Goal: Information Seeking & Learning: Learn about a topic

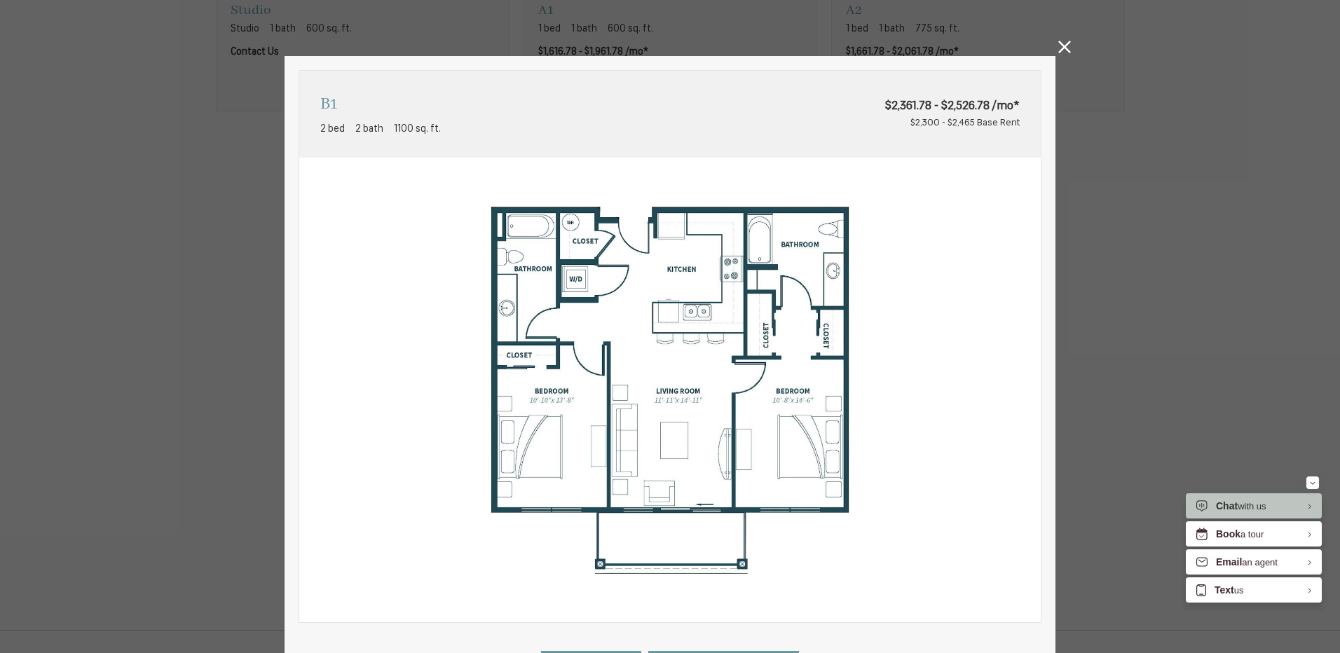
click at [1062, 49] on icon at bounding box center [1064, 47] width 13 height 13
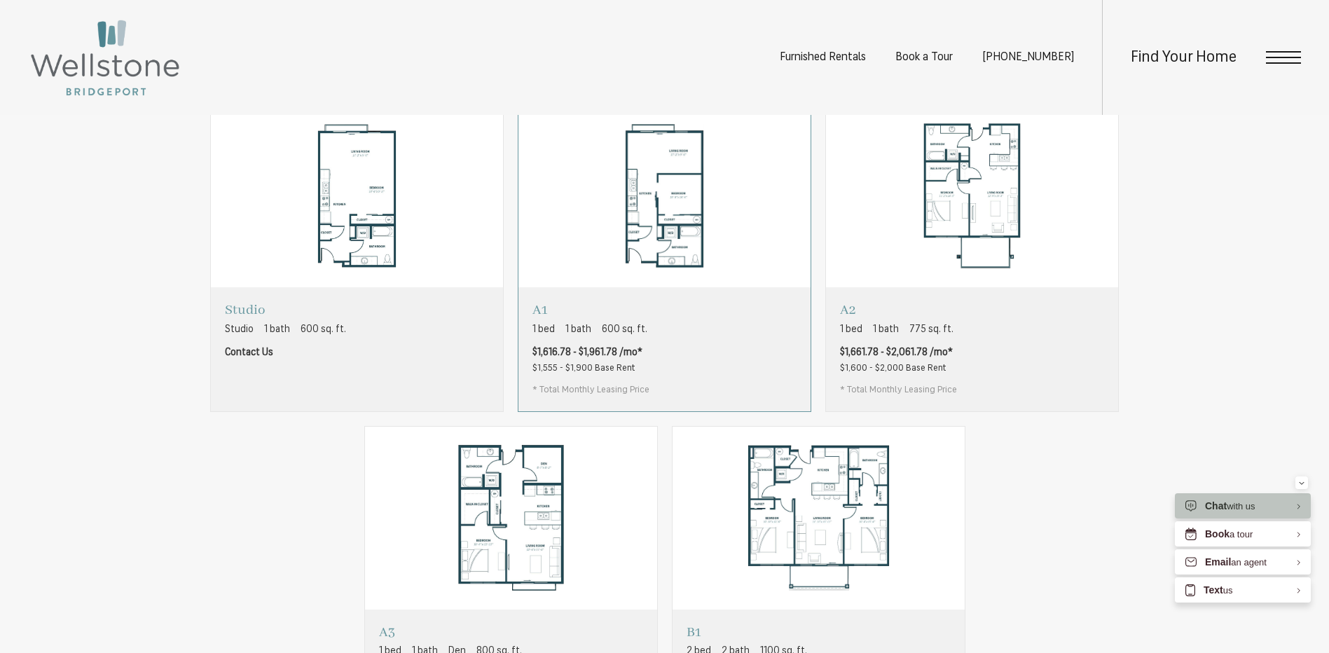
scroll to position [911, 0]
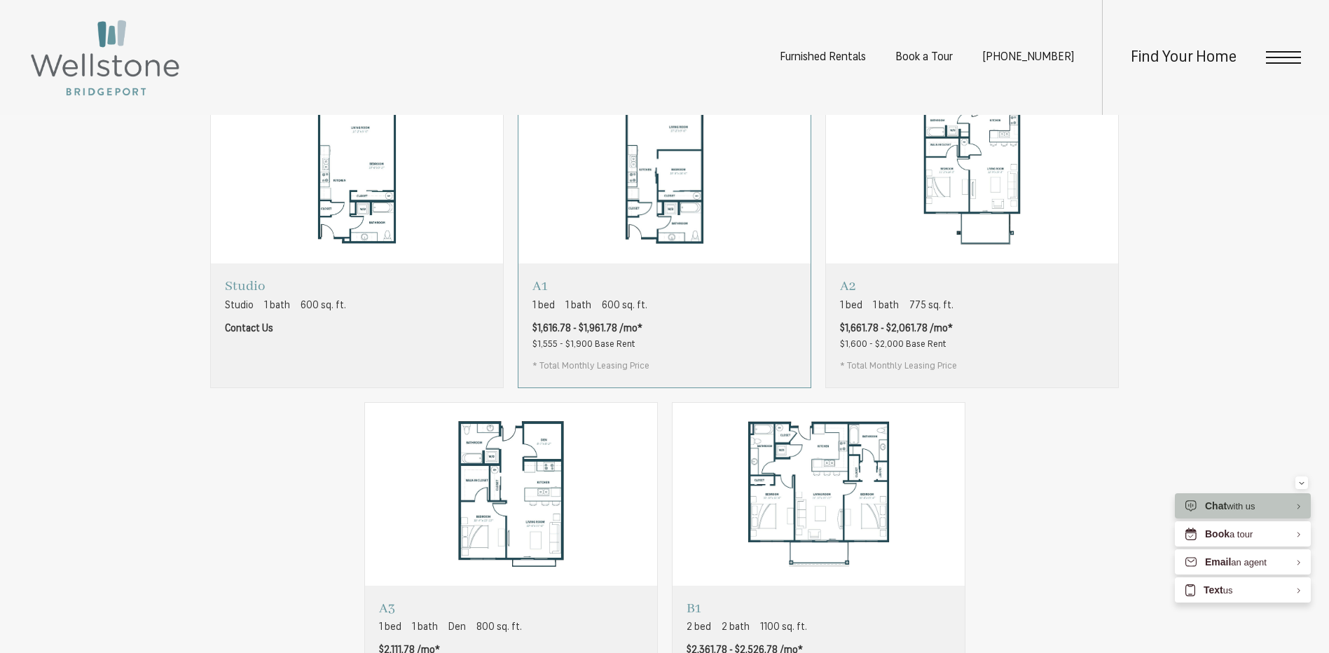
click at [671, 327] on div "A1 1 bed 1 bath 600 sq. ft. $1,616.78 - $1,961.78 /mo* $1,555 - $1,900 Base Ren…" at bounding box center [665, 325] width 292 height 123
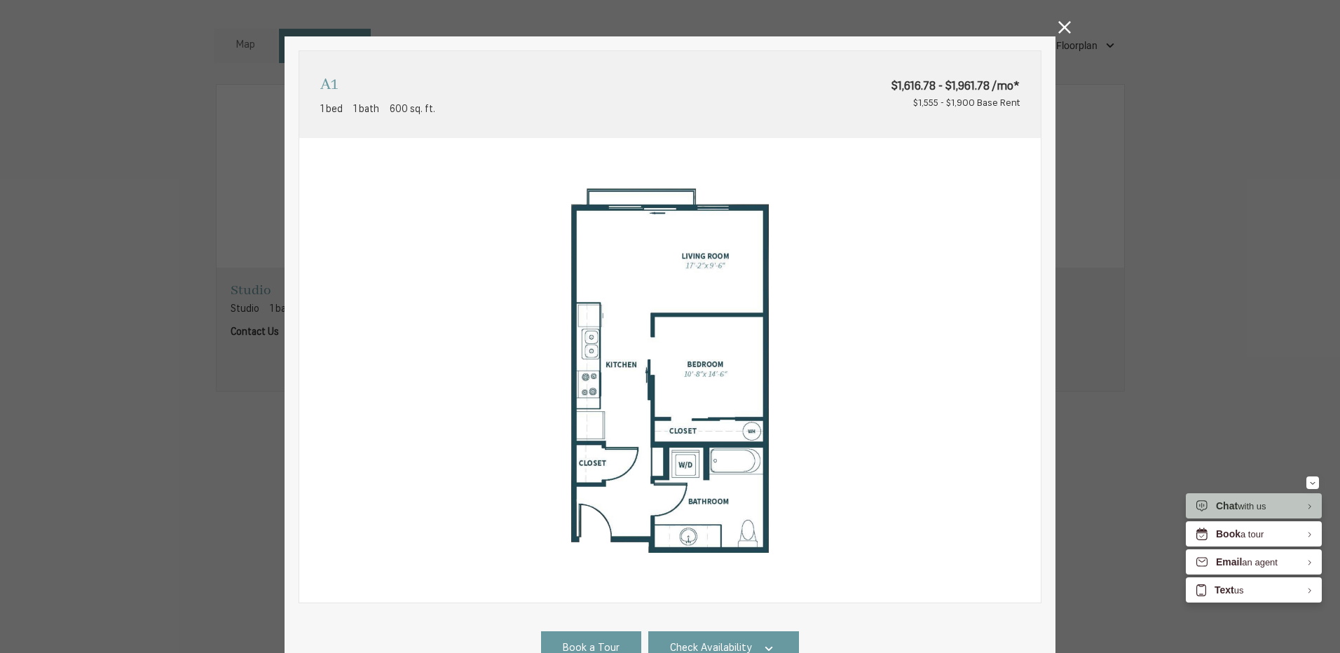
scroll to position [0, 0]
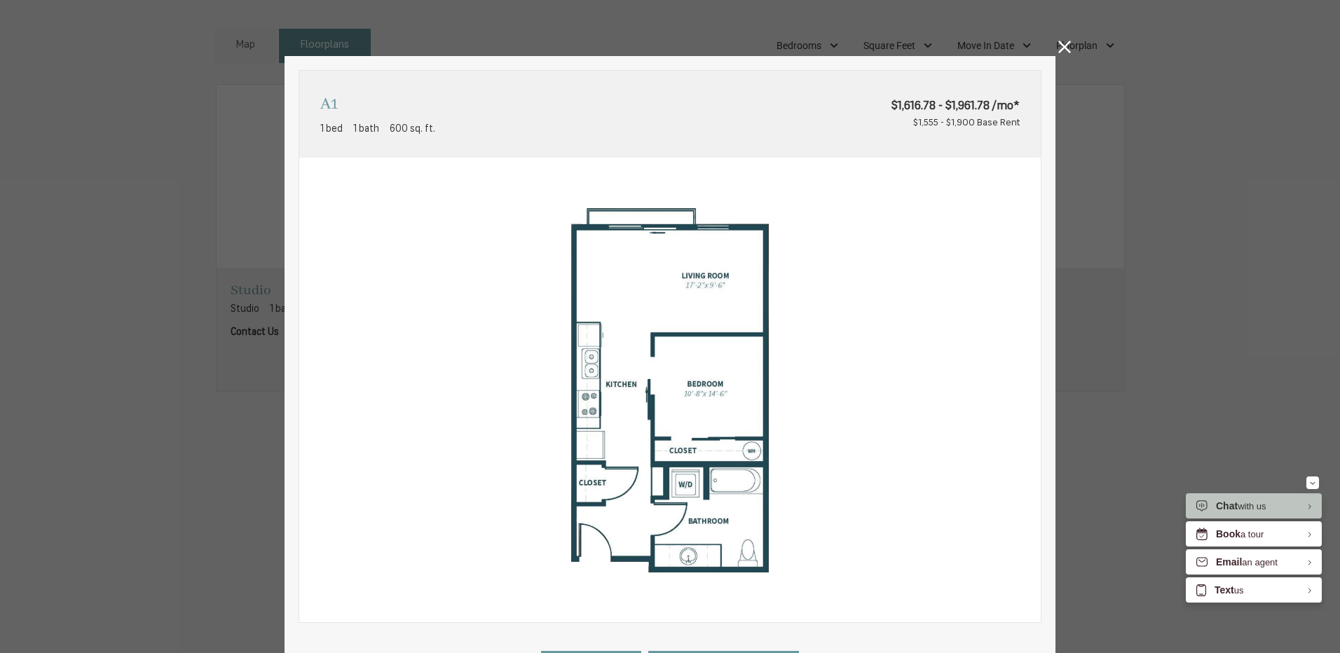
drag, startPoint x: 1052, startPoint y: 51, endPoint x: 1015, endPoint y: 114, distance: 73.2
click at [1052, 51] on div "A1 1 bed 1 bath 600 sq. ft. $1,616.78 - $1,961.78 /mo* $1,555 - $1,900 Base Ren…" at bounding box center [670, 326] width 1340 height 653
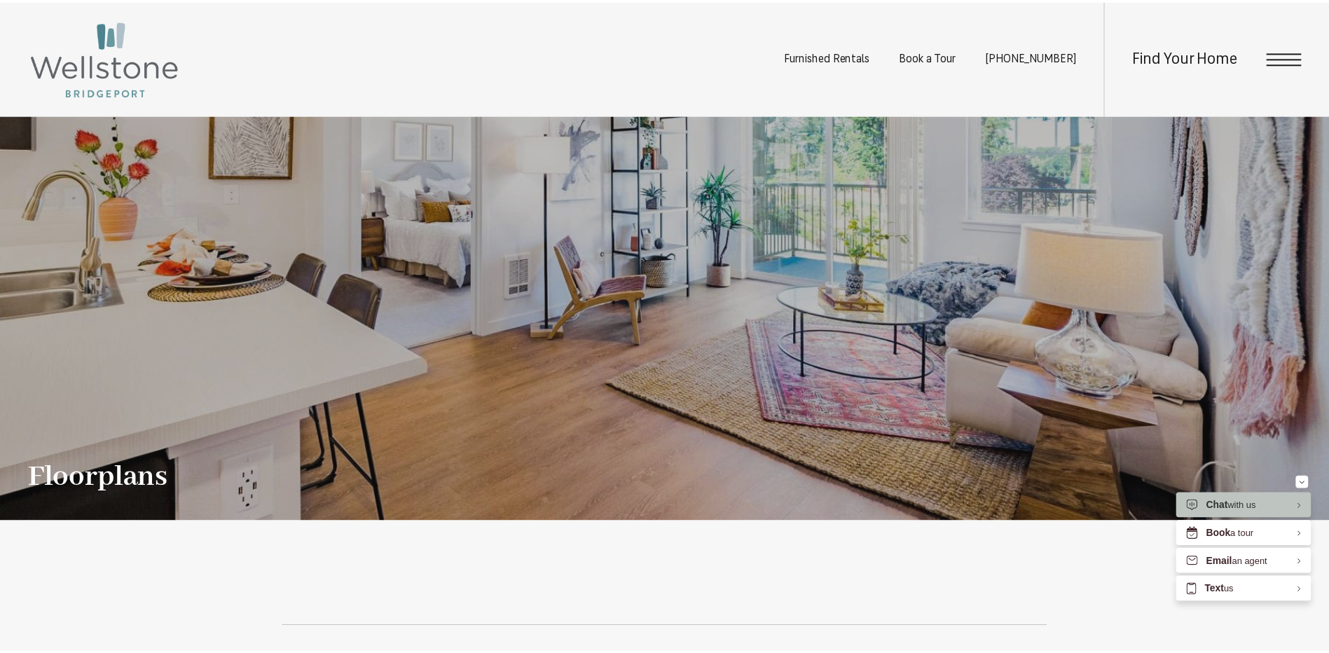
scroll to position [911, 0]
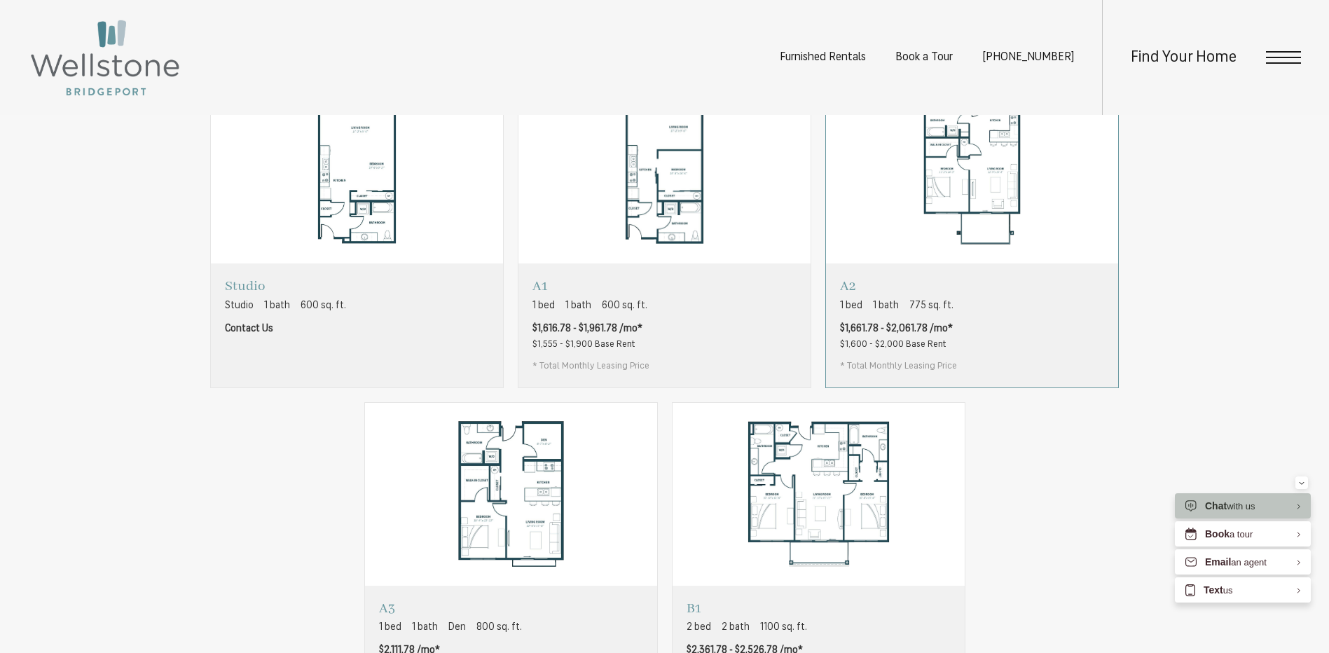
click at [893, 313] on span "1 bath" at bounding box center [886, 306] width 26 height 15
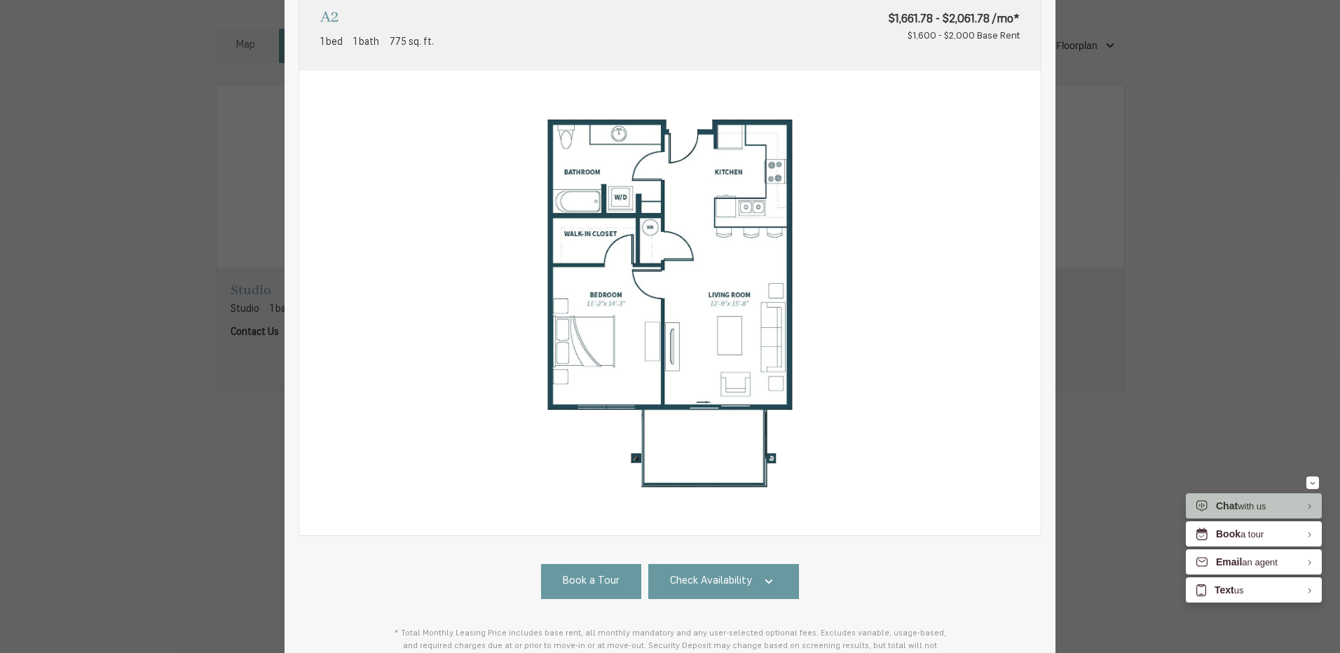
scroll to position [0, 0]
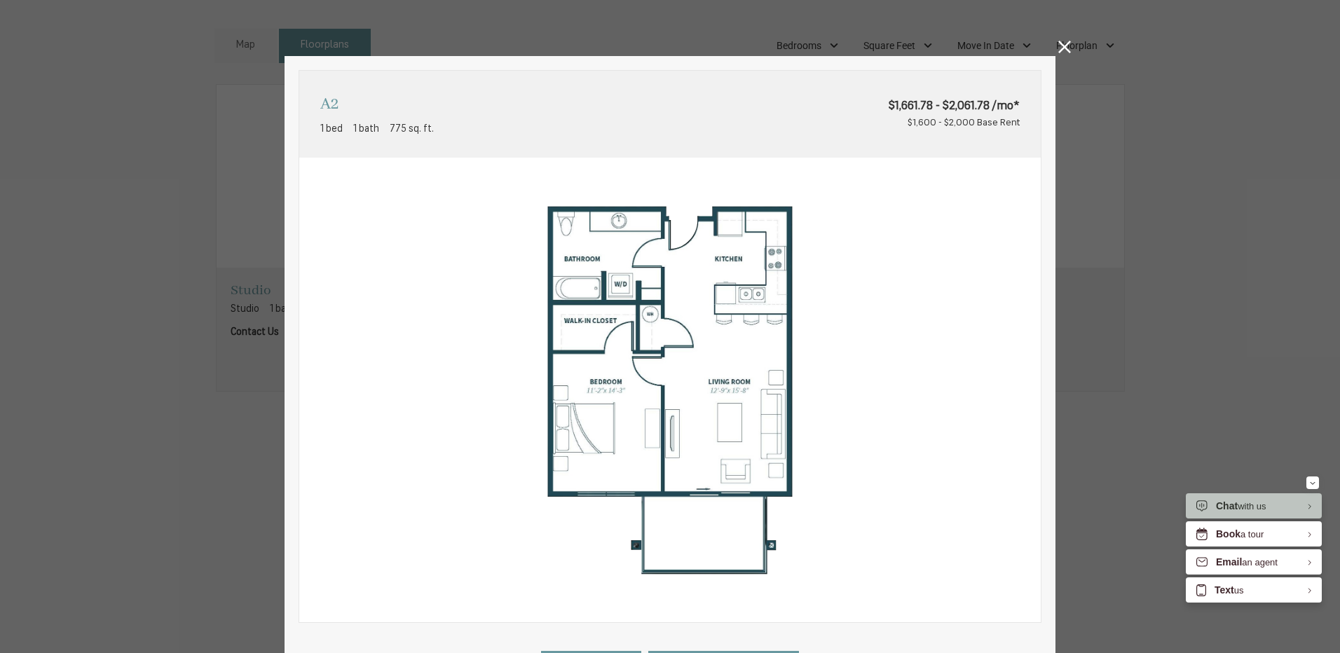
click at [1062, 44] on icon at bounding box center [1064, 47] width 13 height 13
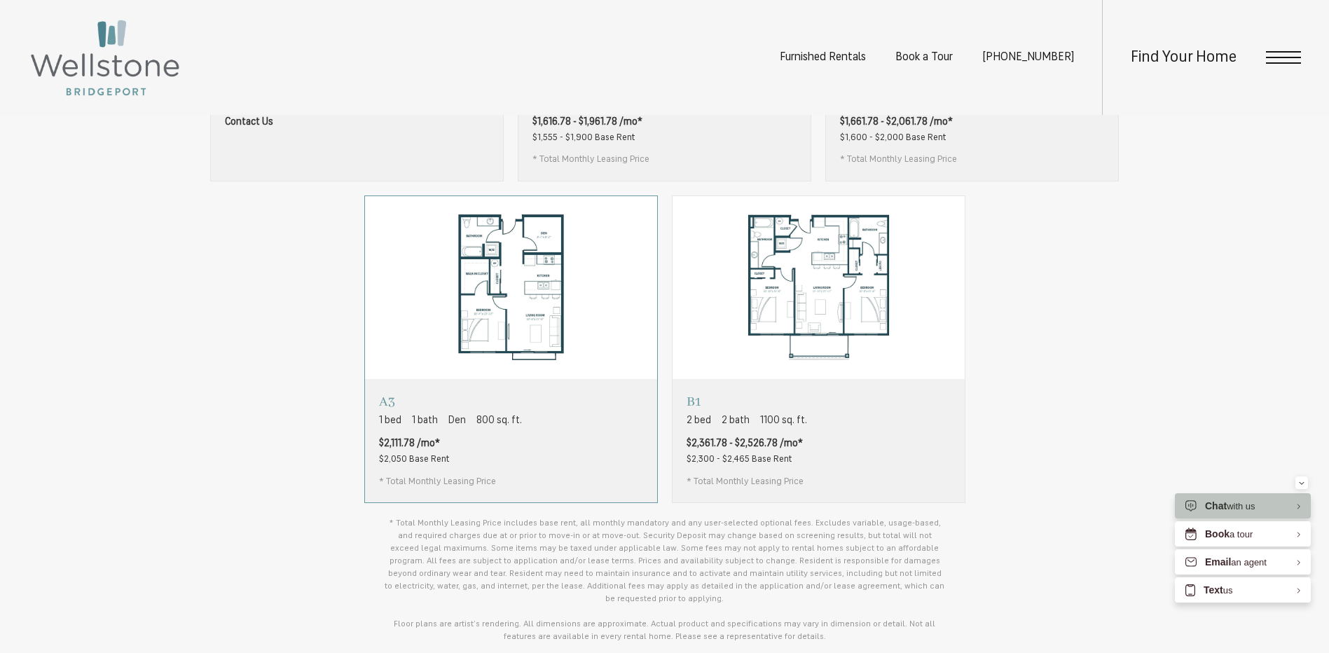
scroll to position [1121, 0]
click at [520, 331] on img "View floorplan A3" at bounding box center [511, 285] width 292 height 184
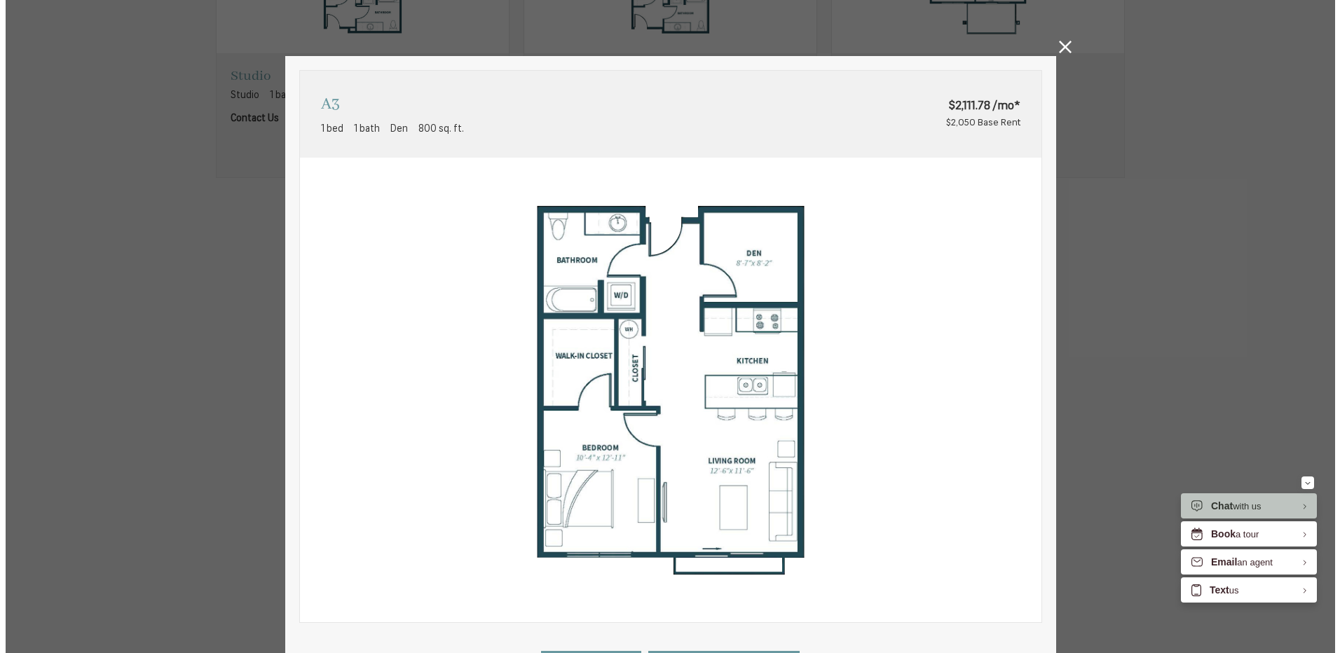
scroll to position [0, 0]
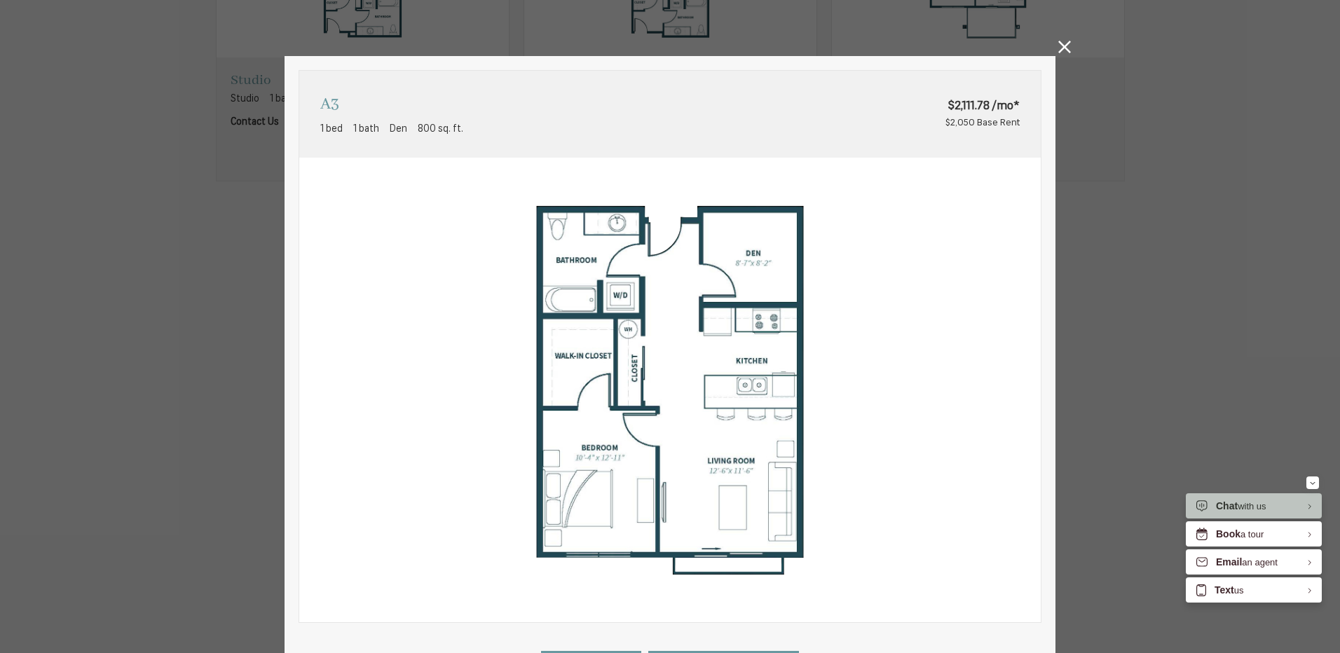
click at [1060, 48] on icon at bounding box center [1064, 47] width 13 height 13
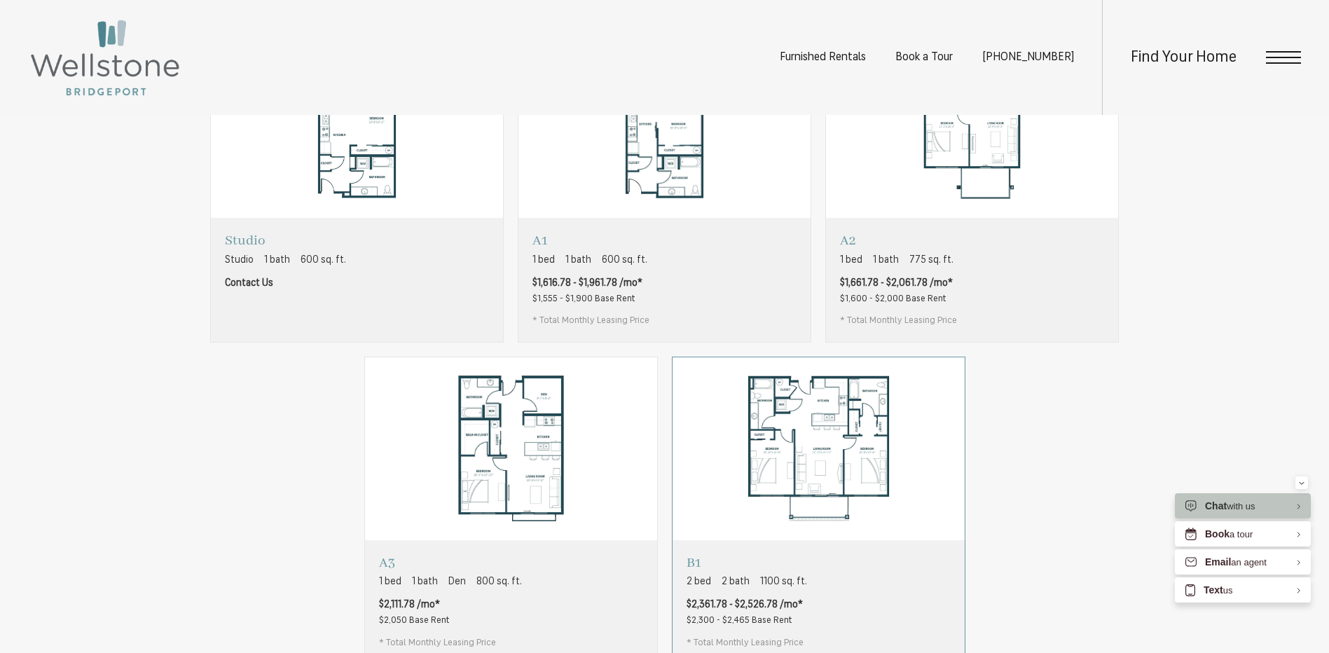
scroll to position [981, 0]
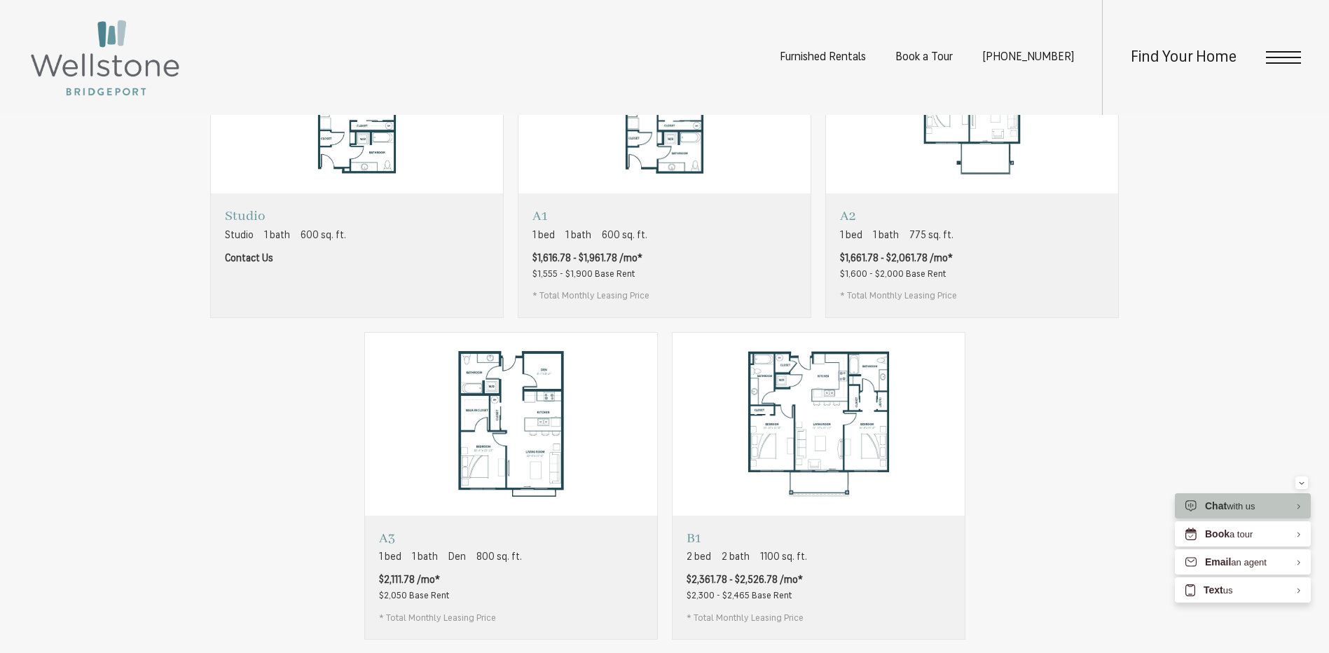
click at [1042, 515] on div "Studio Studio 1 bath 600 sq. ft. Contact Us A1 1 bed 1 bath 600 sq. ft. A2" at bounding box center [665, 325] width 911 height 631
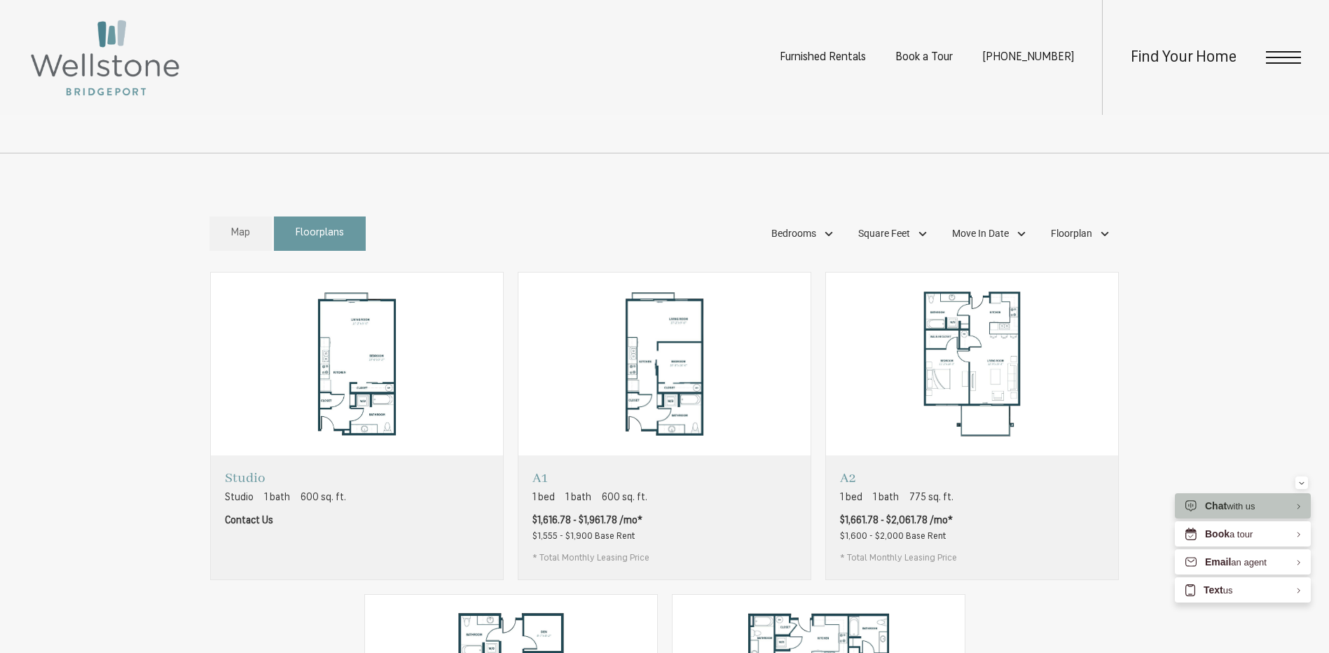
scroll to position [841, 0]
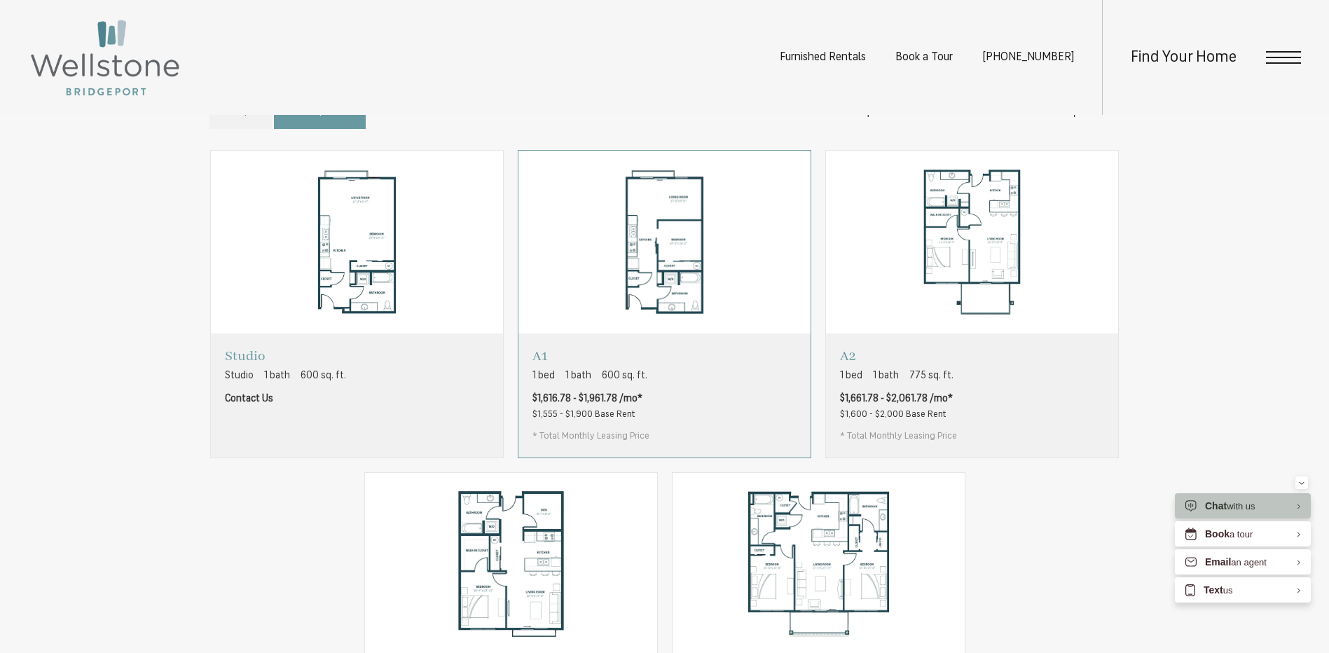
click at [713, 426] on div "A1 1 bed 1 bath 600 sq. ft. $1,616.78 - $1,961.78 /mo* $1,555 - $1,900 Base Ren…" at bounding box center [665, 395] width 292 height 123
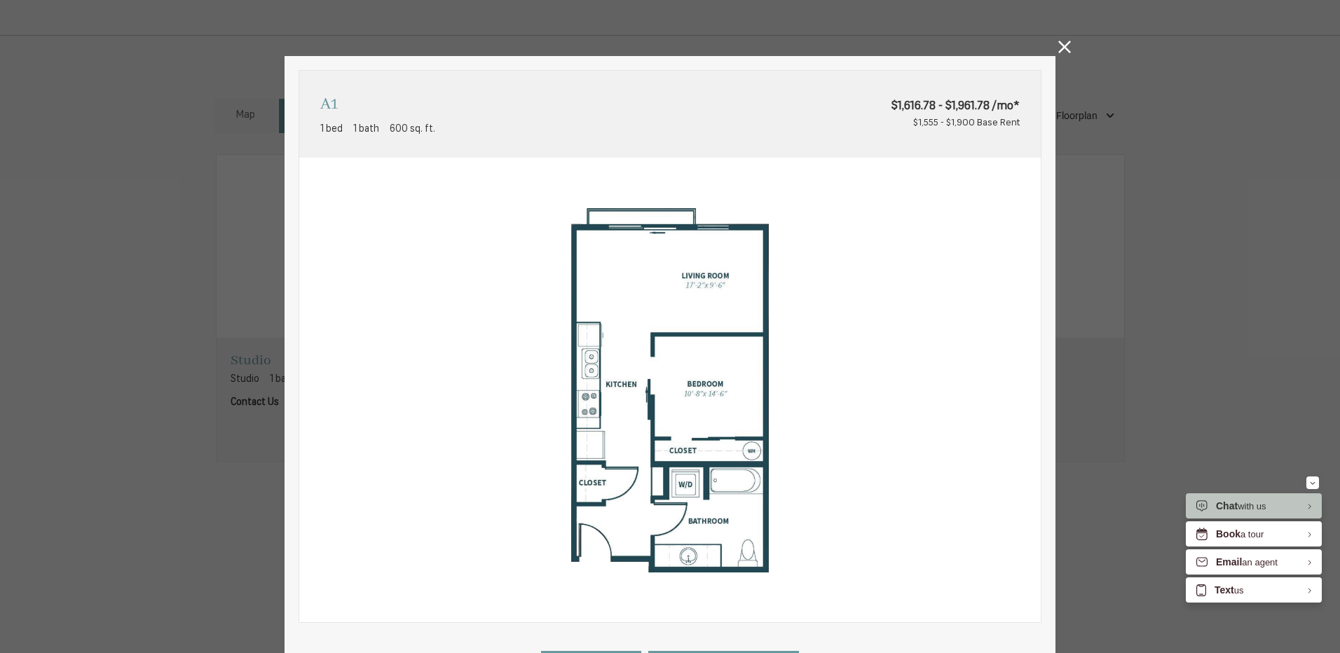
scroll to position [269, 0]
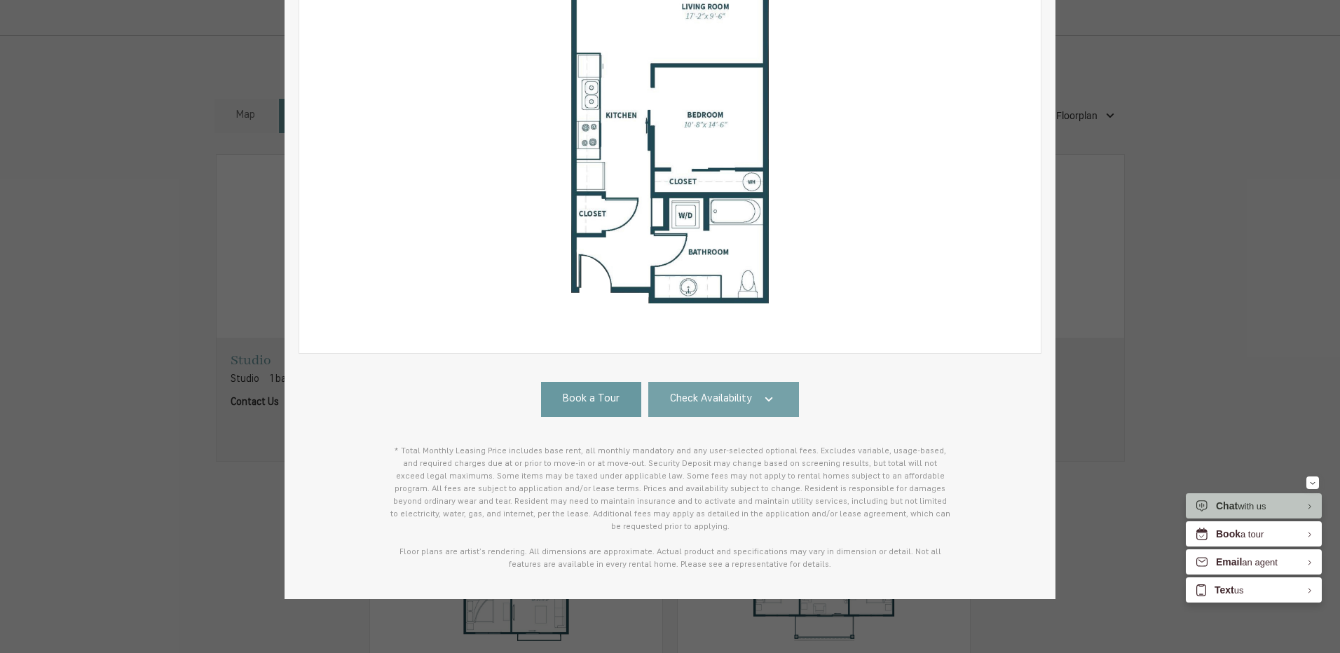
click at [737, 396] on span "Check Availability" at bounding box center [711, 400] width 82 height 16
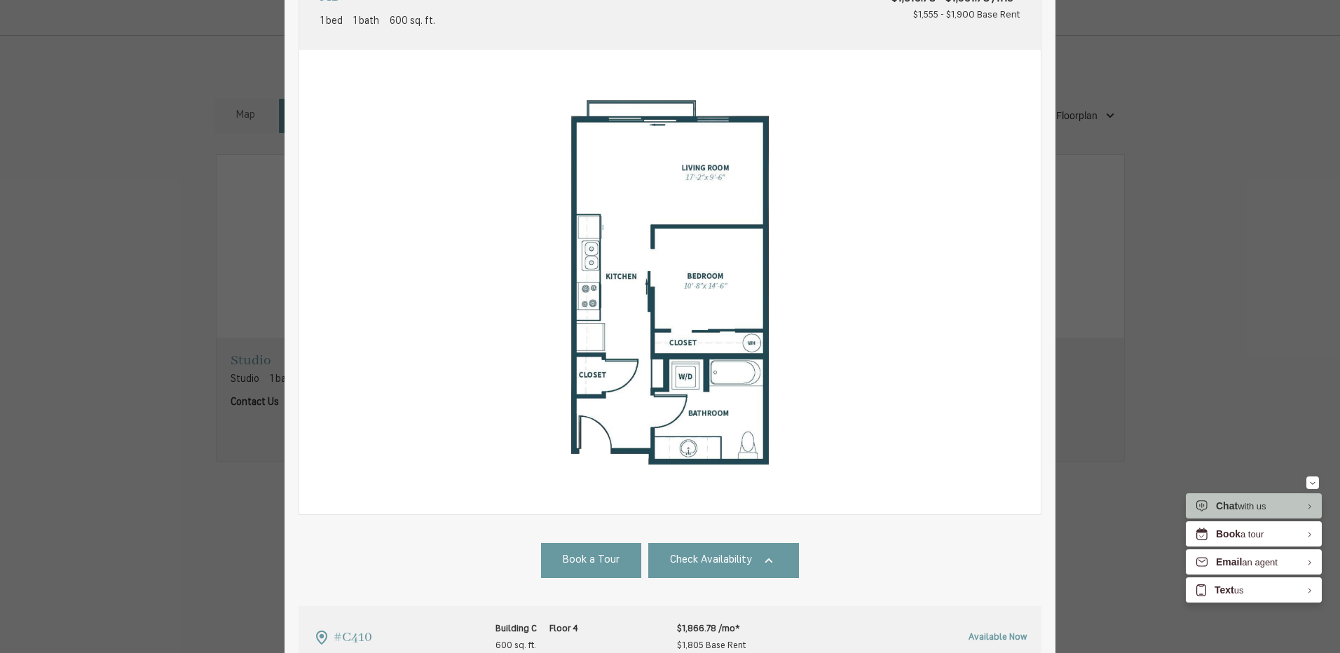
scroll to position [0, 0]
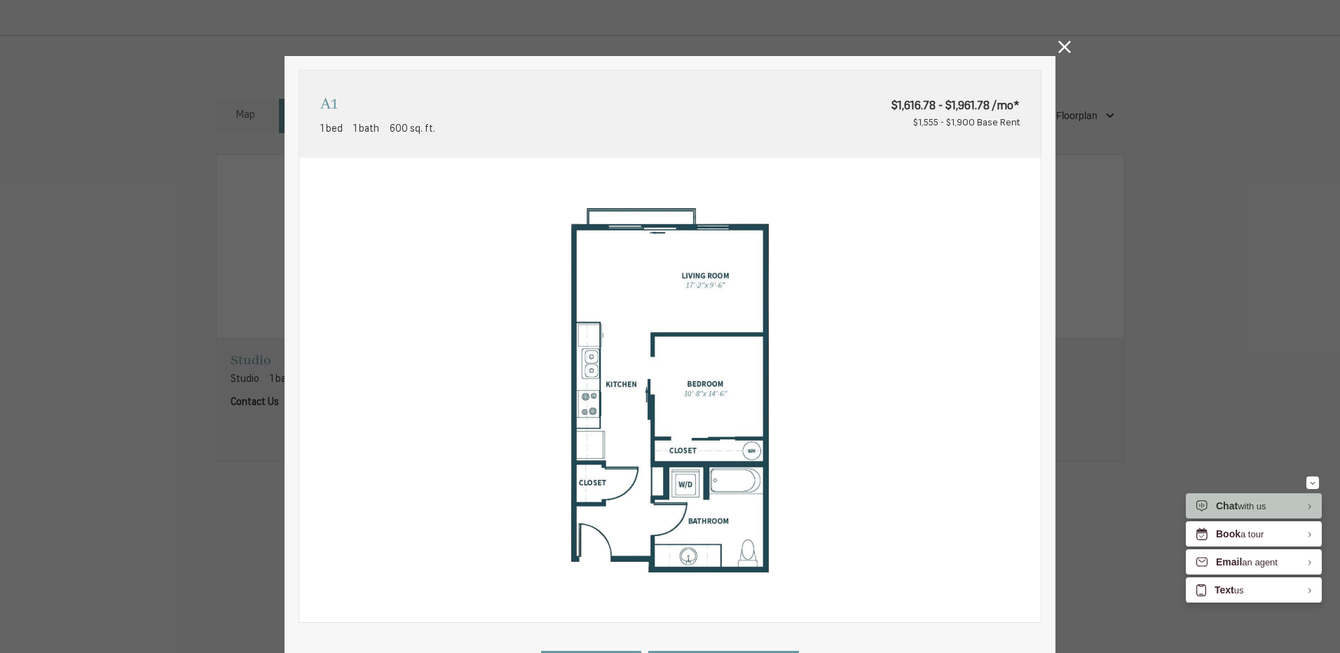
click at [1060, 45] on icon at bounding box center [1064, 47] width 13 height 13
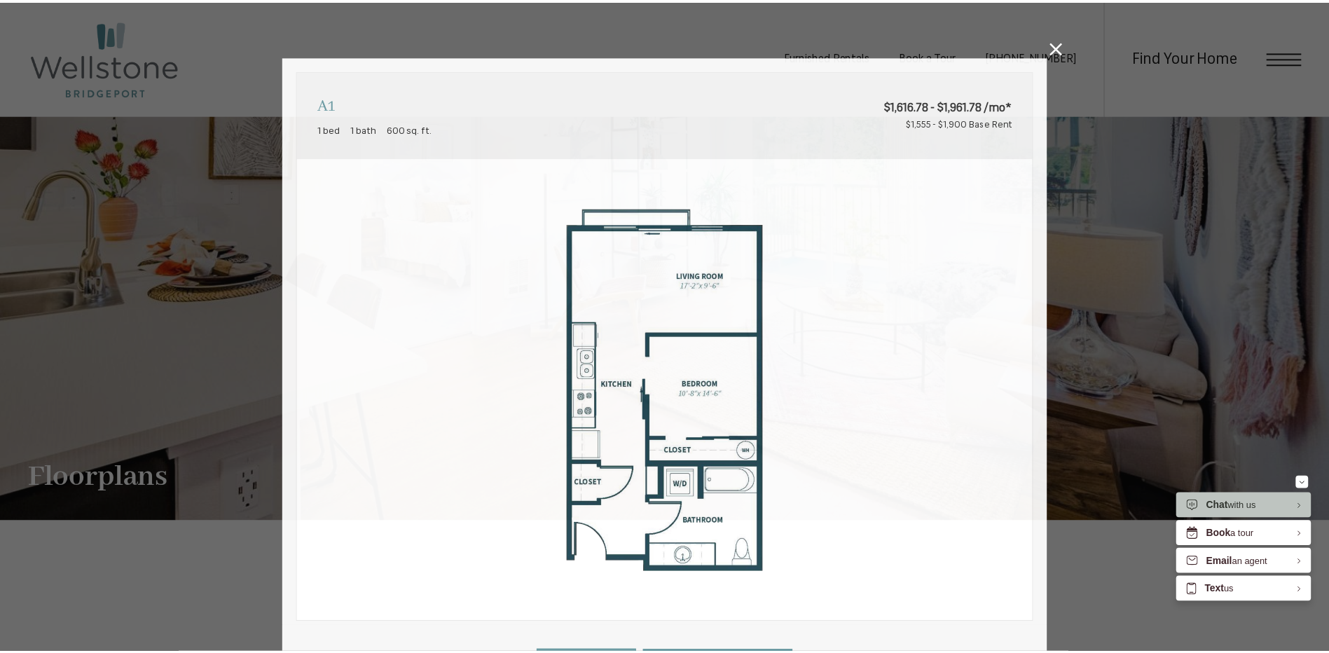
scroll to position [841, 0]
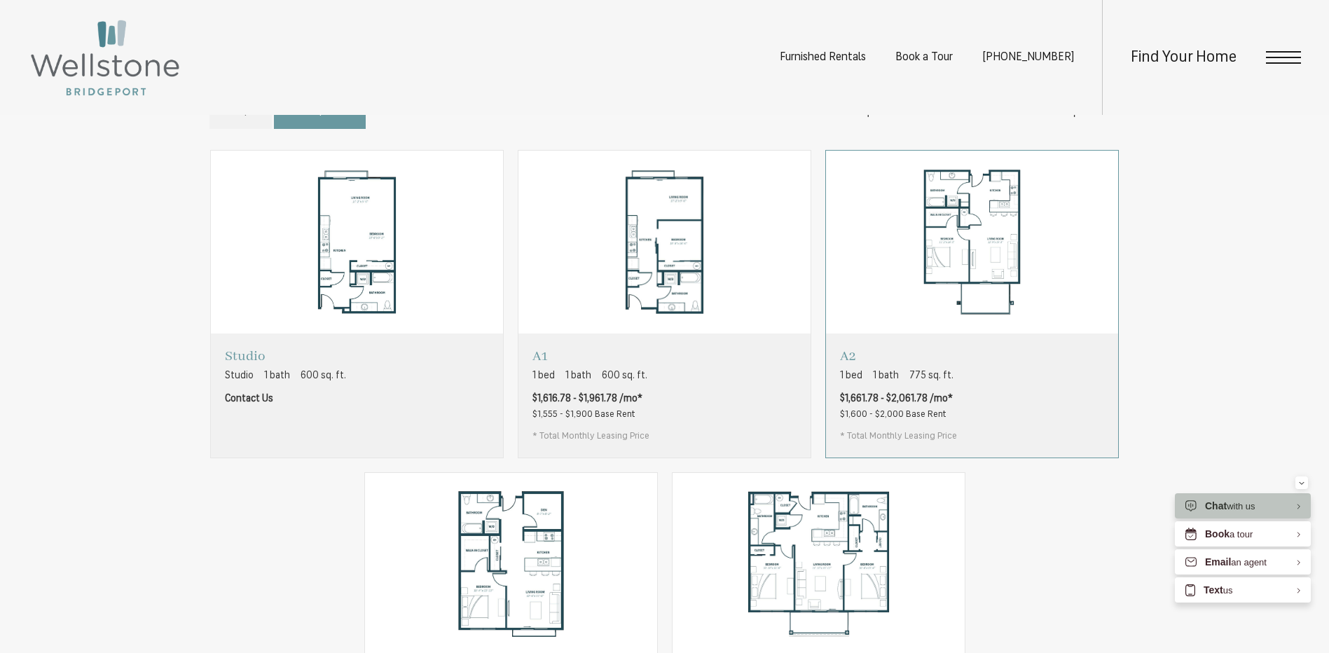
click at [991, 437] on div "A2 1 bed 1 bath 775 sq. ft. $1,661.78 - $2,061.78 /mo* $1,600 - $2,000 Base Ren…" at bounding box center [972, 395] width 292 height 123
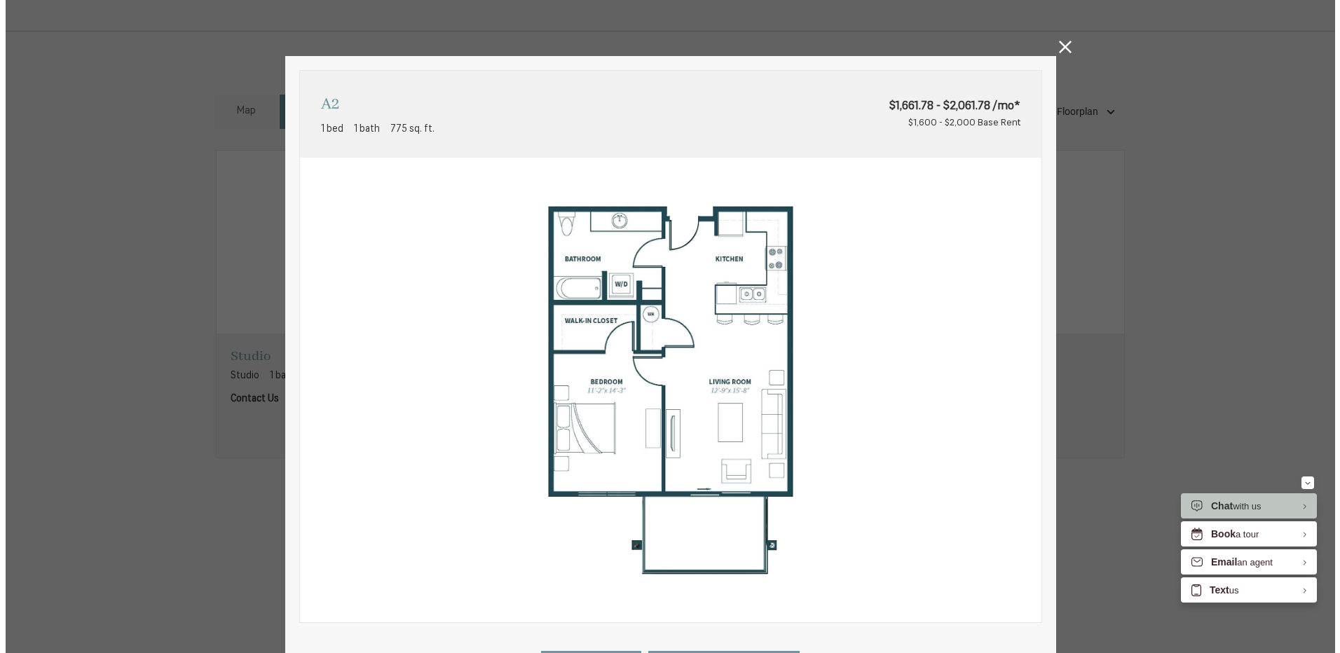
scroll to position [0, 0]
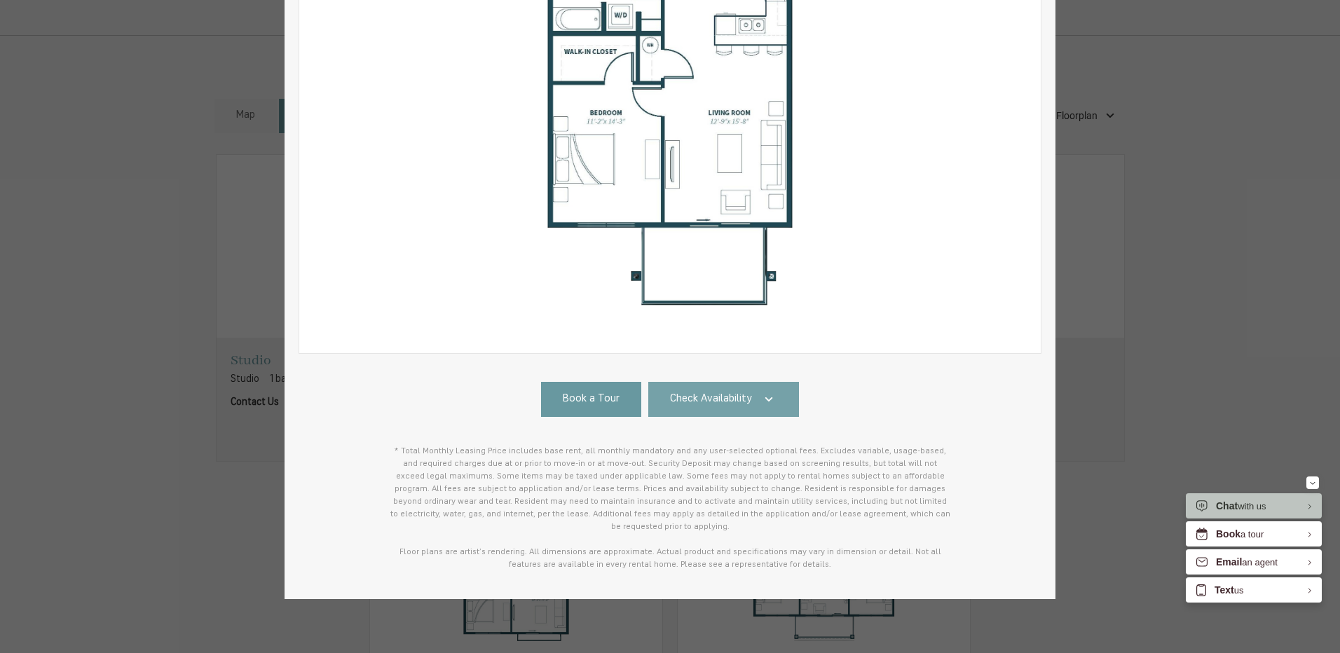
click at [747, 399] on link "Check Availability" at bounding box center [723, 399] width 151 height 35
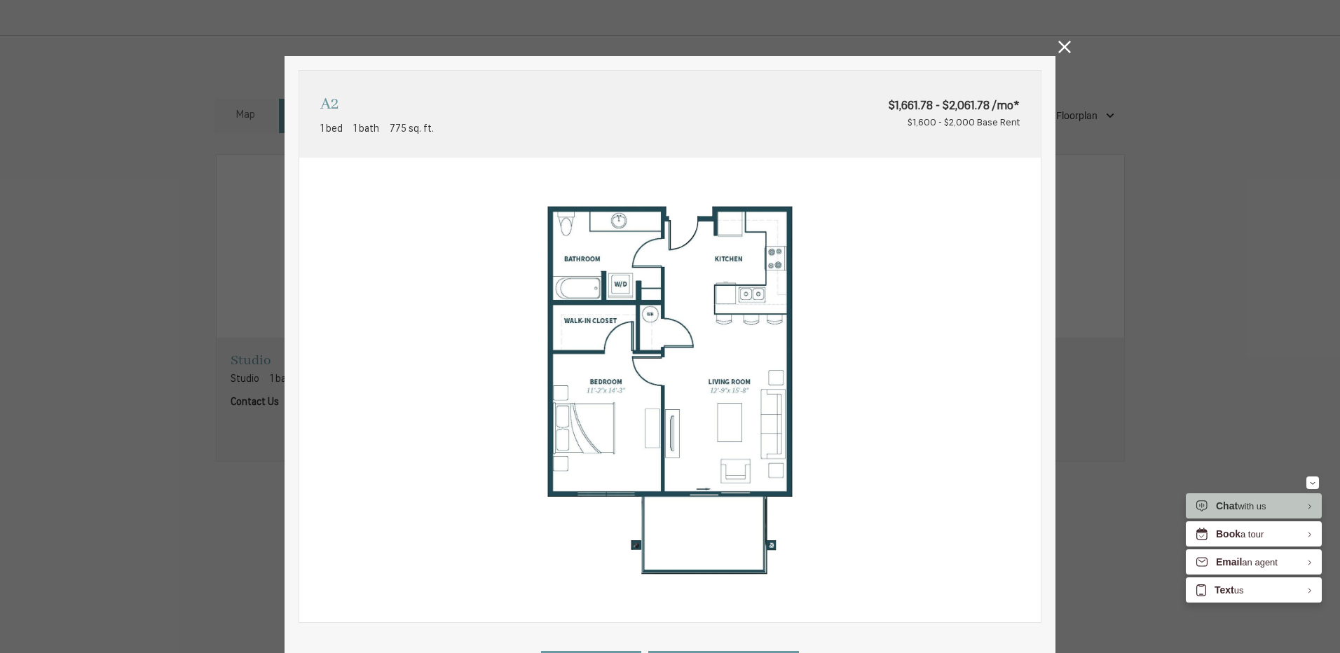
click at [1060, 50] on icon at bounding box center [1064, 47] width 13 height 13
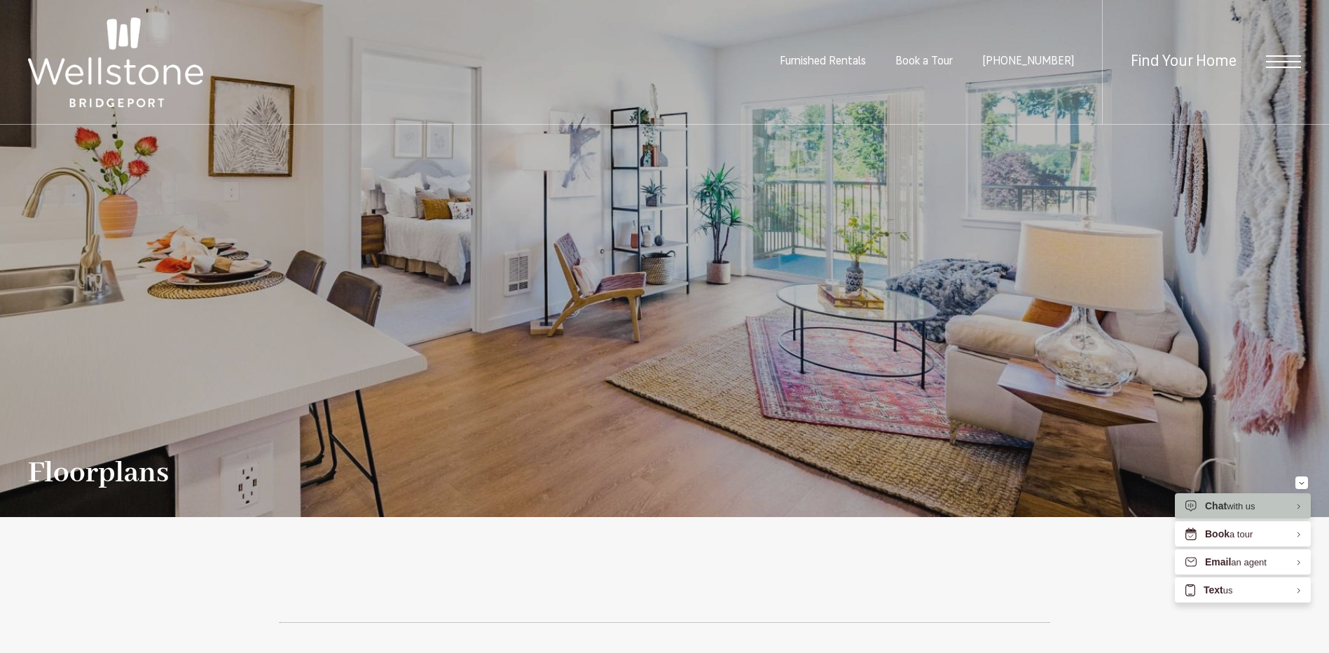
drag, startPoint x: 132, startPoint y: 83, endPoint x: 163, endPoint y: 119, distance: 48.2
click at [132, 83] on img at bounding box center [115, 63] width 175 height 90
